Goal: Find specific page/section: Find specific page/section

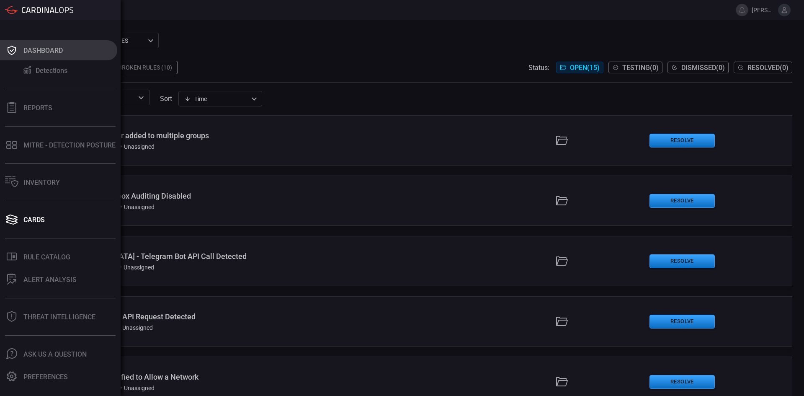
scroll to position [563, 0]
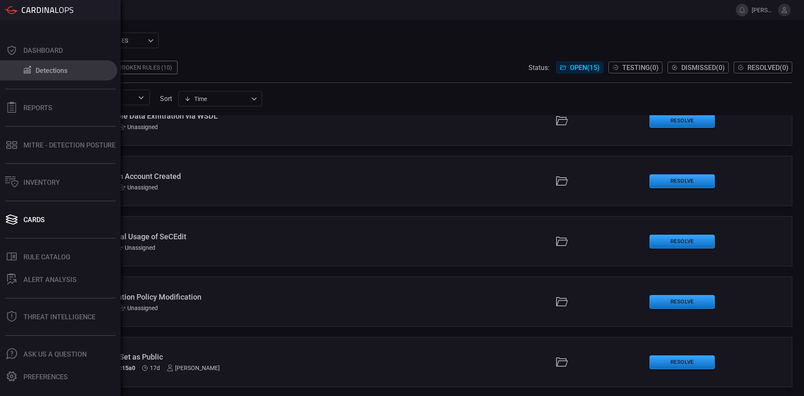
click at [52, 71] on div "Detections" at bounding box center [52, 71] width 32 height 8
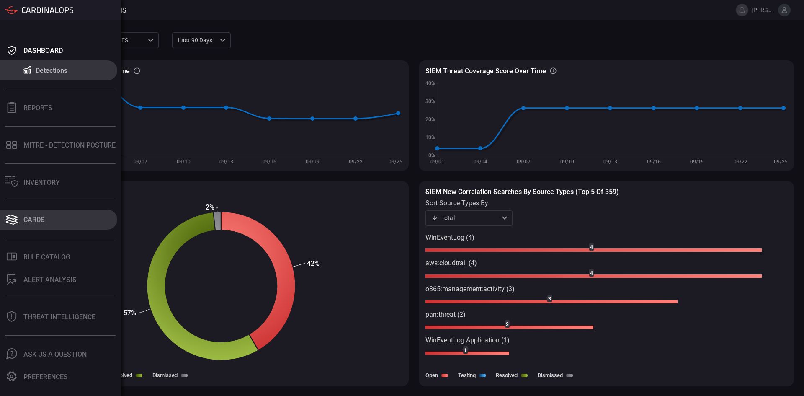
click at [42, 217] on div "Cards" at bounding box center [33, 220] width 21 height 8
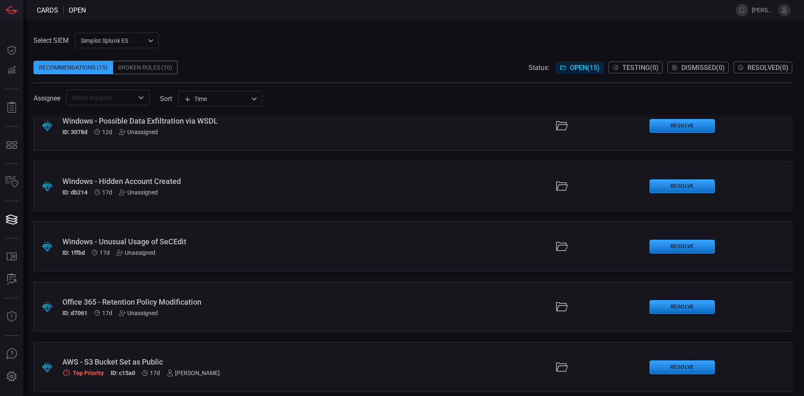
scroll to position [624, 0]
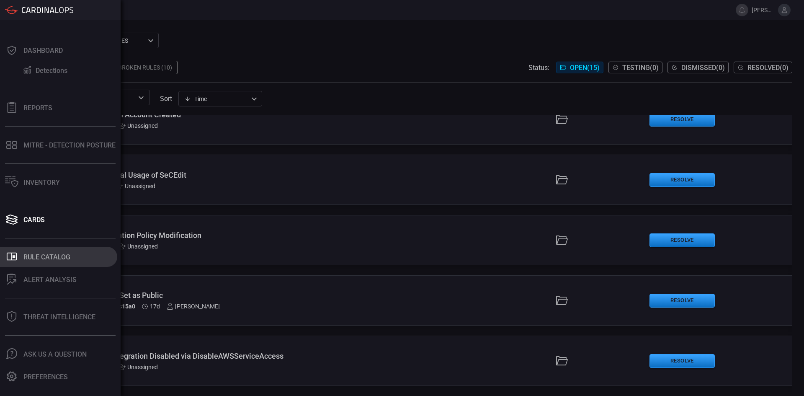
click at [52, 255] on div "Rule Catalog" at bounding box center [46, 257] width 47 height 8
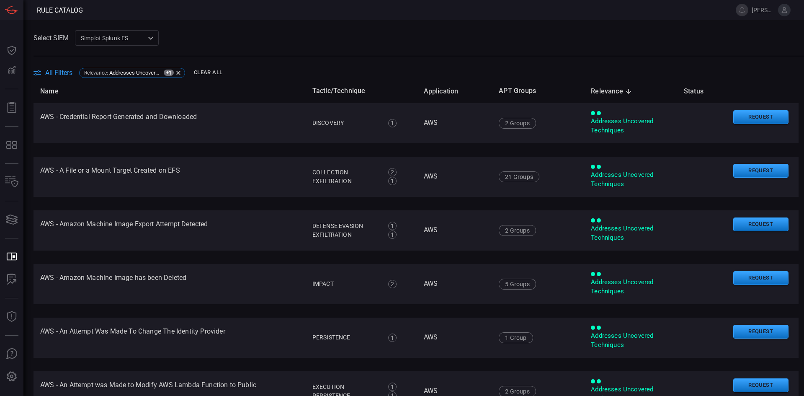
click at [59, 72] on span "All Filters" at bounding box center [58, 73] width 27 height 8
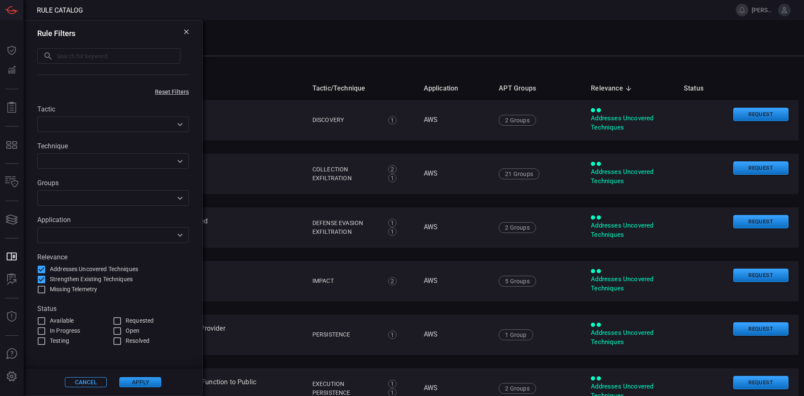
click at [180, 237] on icon "Open" at bounding box center [180, 235] width 5 height 3
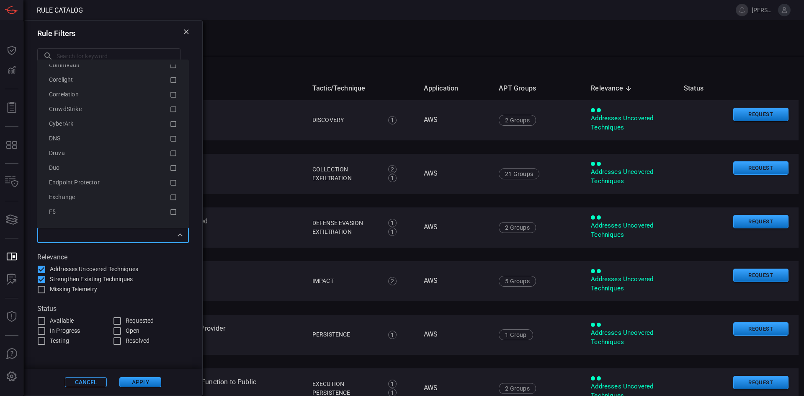
scroll to position [656, 0]
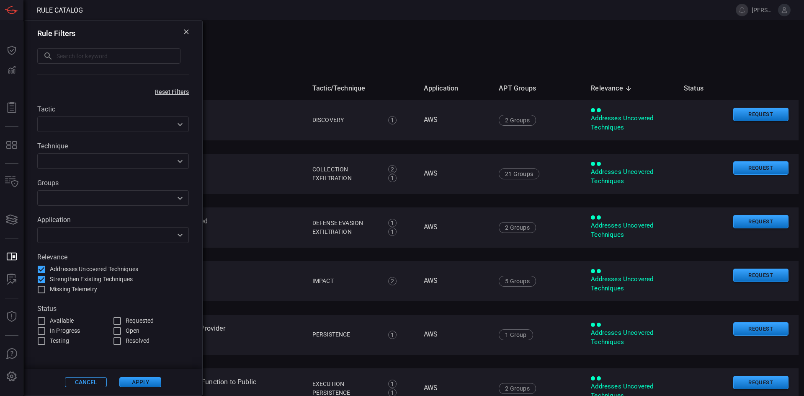
click at [430, 14] on span at bounding box center [404, 10] width 643 height 20
